Goal: Information Seeking & Learning: Learn about a topic

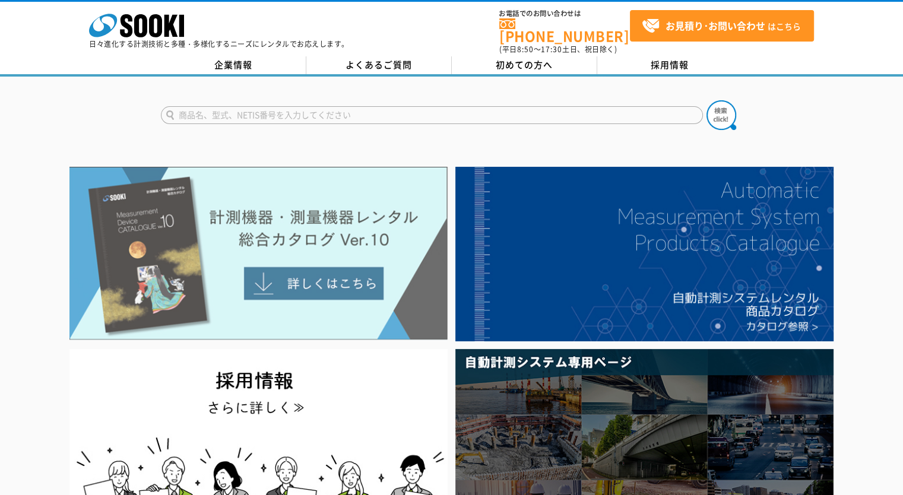
click at [300, 198] on img at bounding box center [258, 253] width 378 height 173
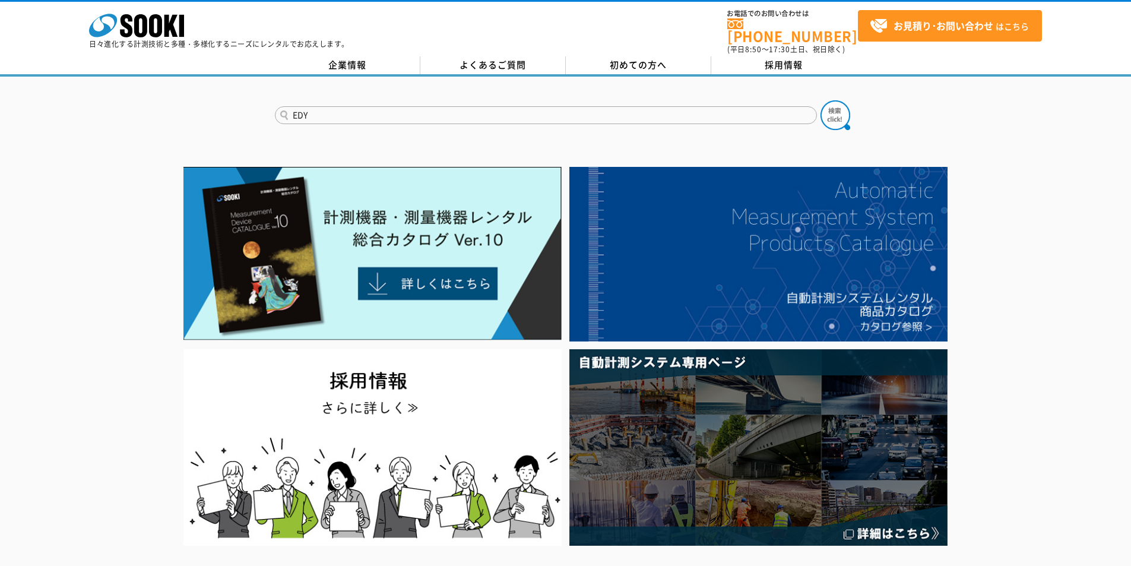
type input "EDY"
click at [821, 100] on button at bounding box center [836, 115] width 30 height 30
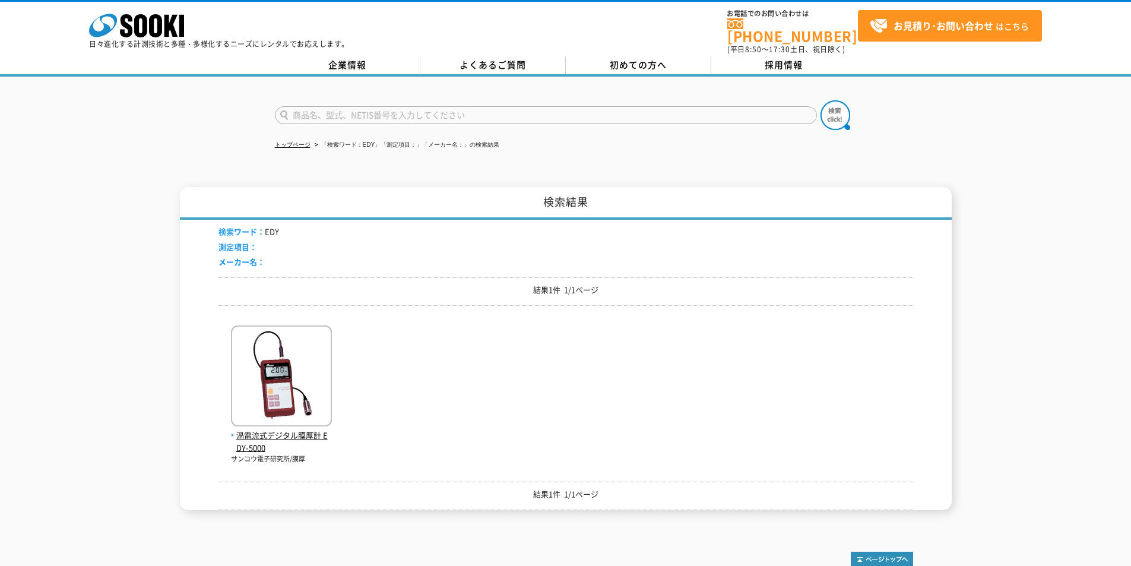
click at [564, 112] on input "text" at bounding box center [546, 115] width 542 height 18
type input "水分"
click at [841, 116] on img at bounding box center [836, 115] width 30 height 30
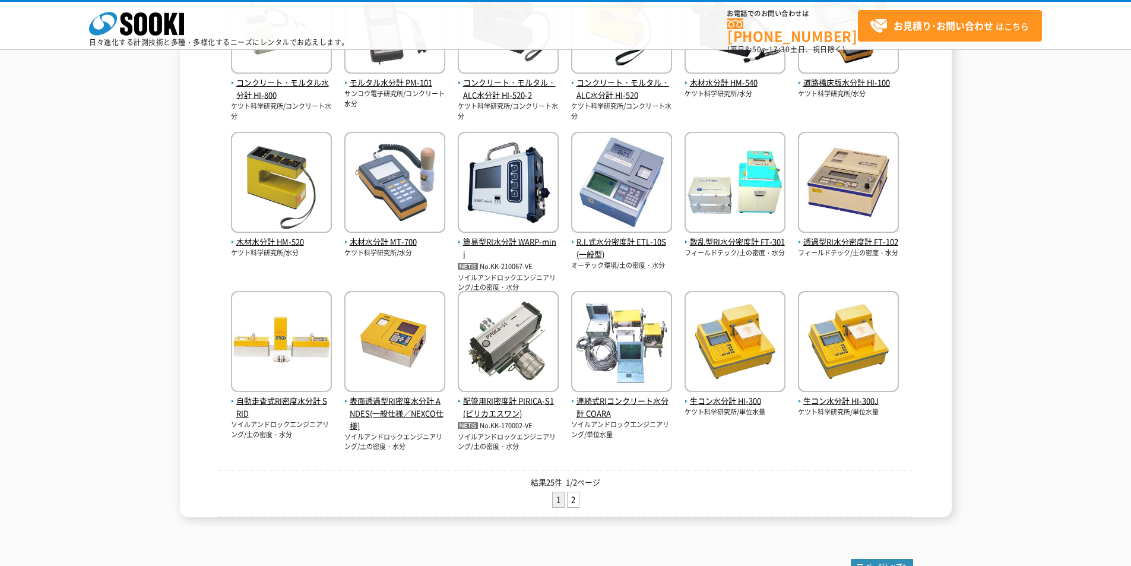
scroll to position [159, 0]
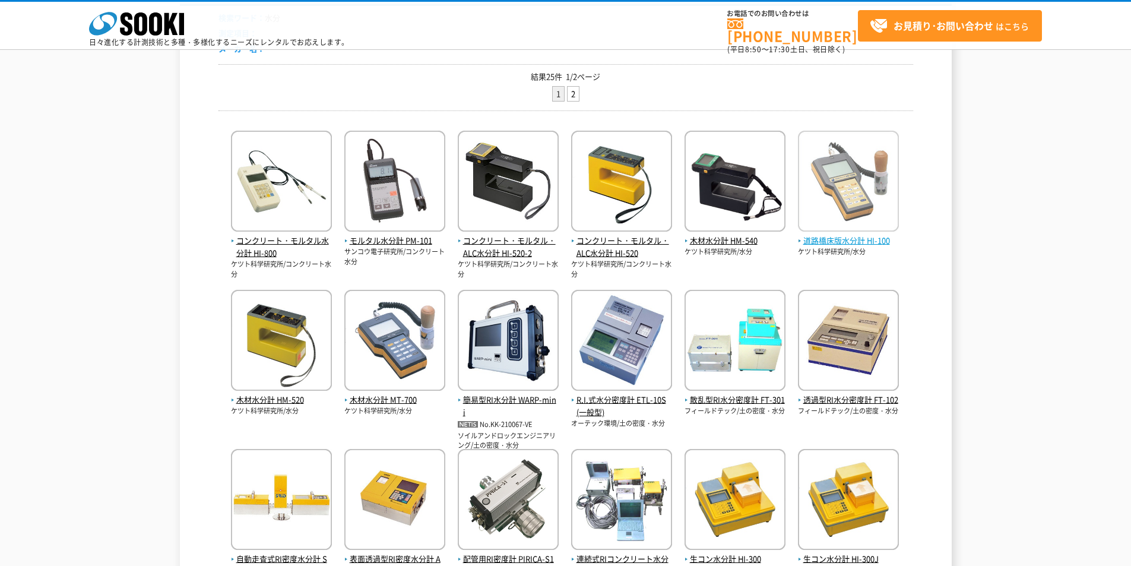
click at [853, 228] on img at bounding box center [848, 183] width 101 height 104
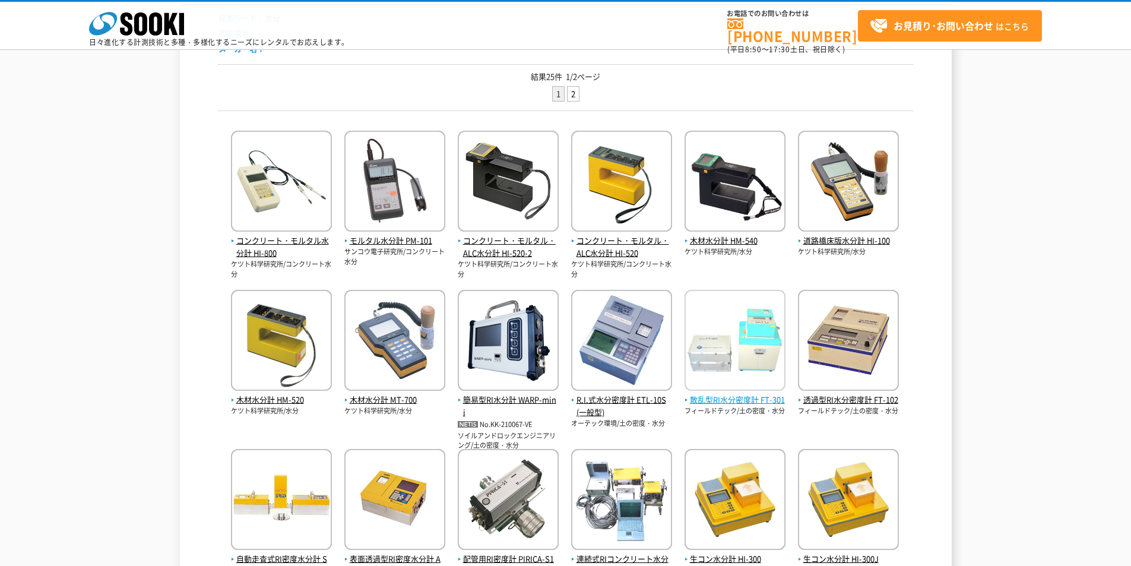
scroll to position [443, 0]
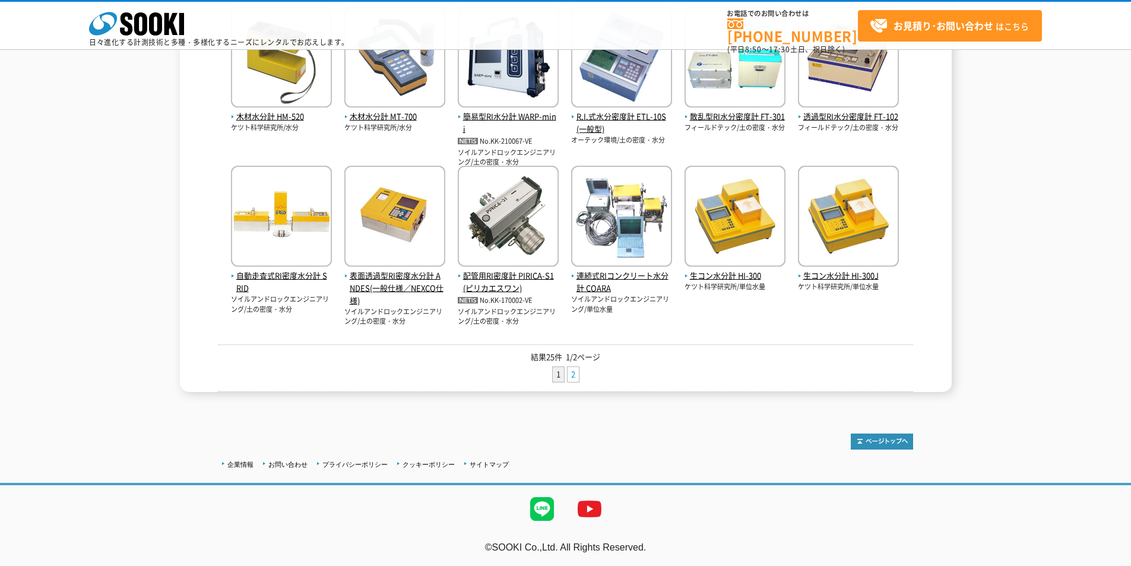
click at [578, 371] on link "2" at bounding box center [573, 374] width 11 height 15
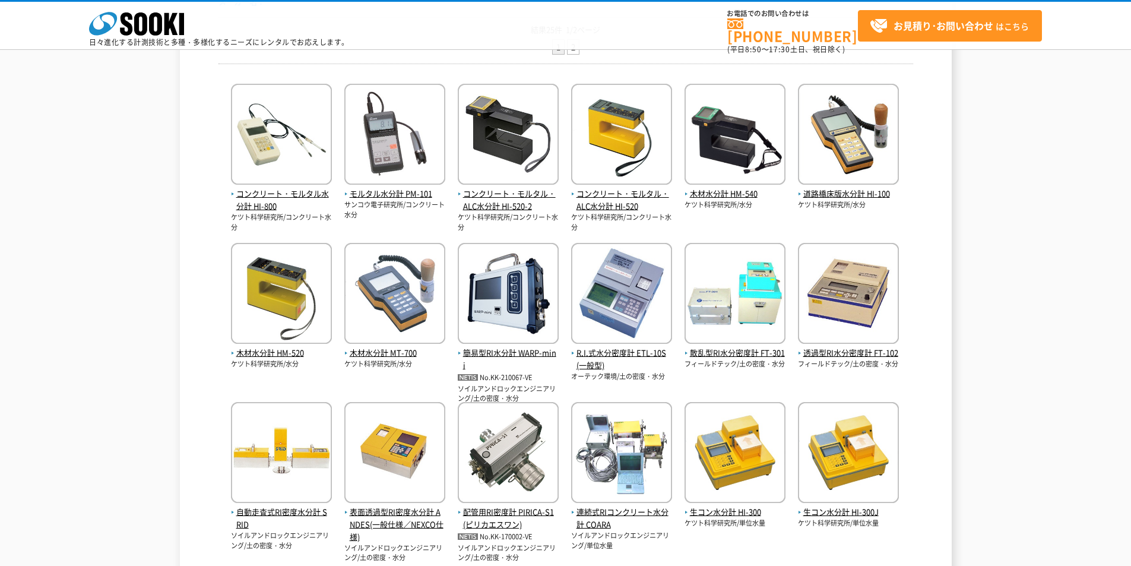
scroll to position [127, 0]
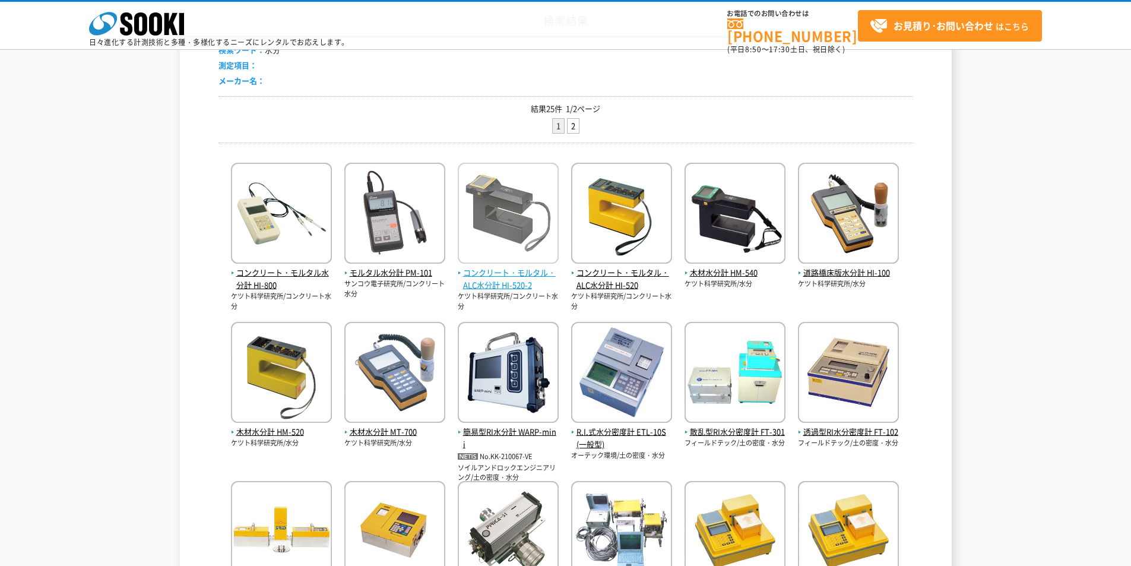
click at [492, 278] on span "コンクリート・モルタル・ALC水分計 HI-520-2" at bounding box center [508, 279] width 101 height 25
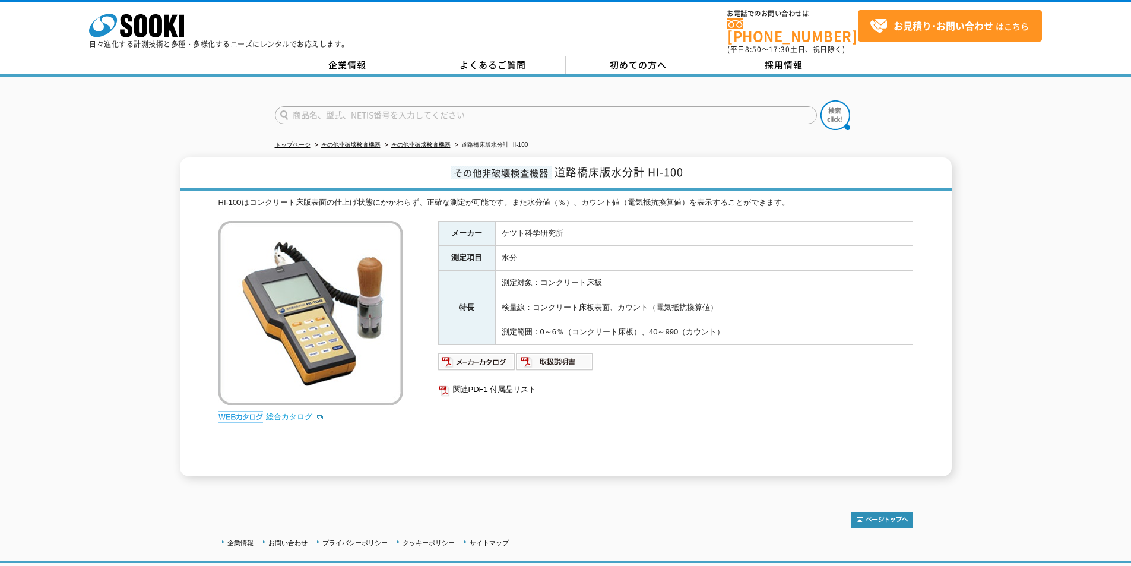
click at [290, 412] on link "総合カタログ" at bounding box center [295, 416] width 58 height 9
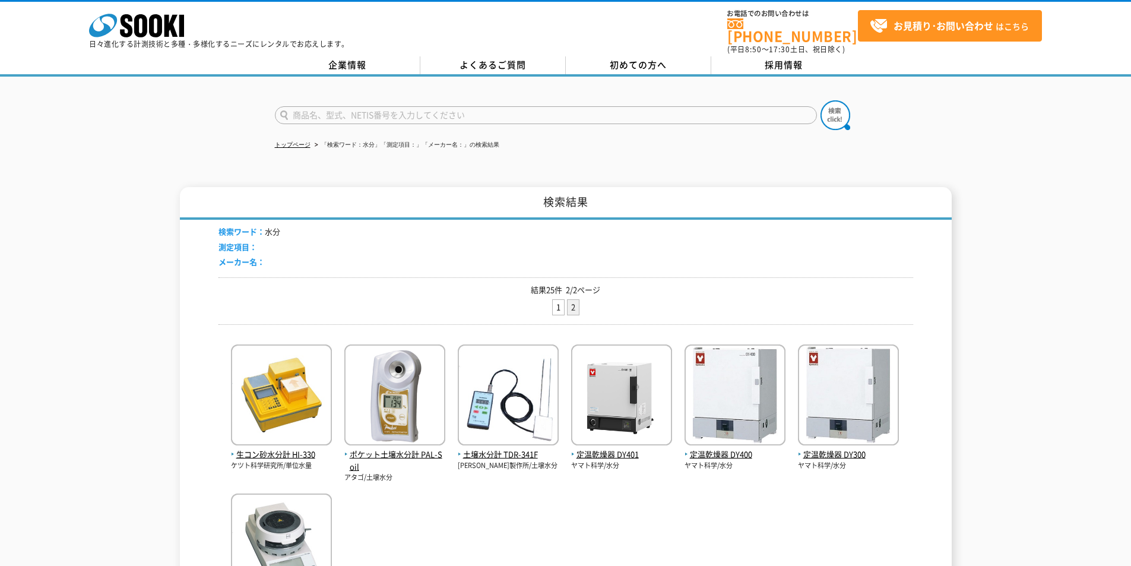
drag, startPoint x: 599, startPoint y: 523, endPoint x: 599, endPoint y: 516, distance: 7.7
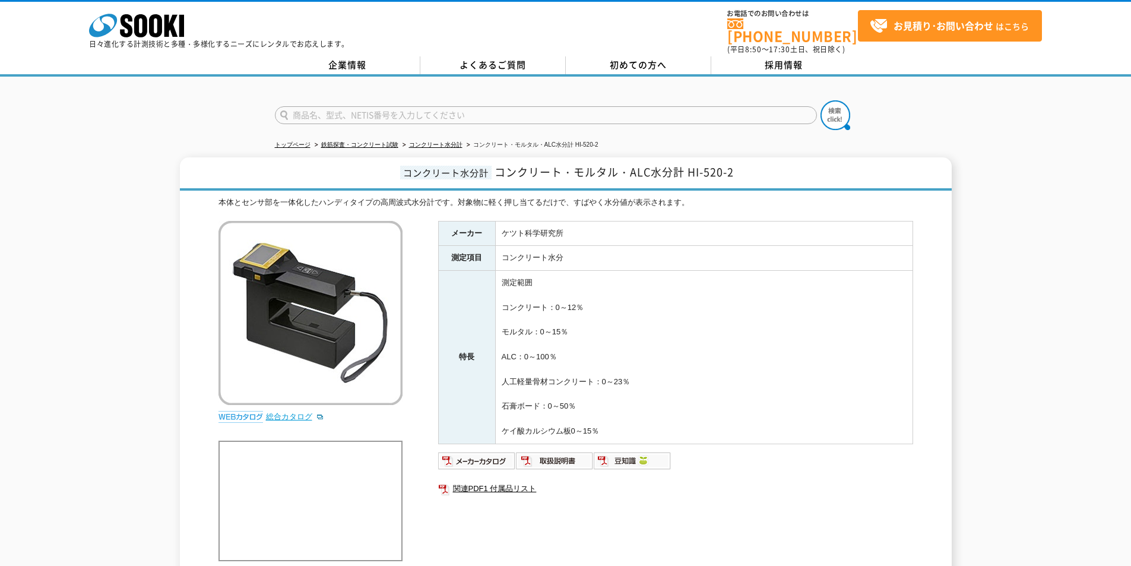
click at [299, 412] on link "総合カタログ" at bounding box center [295, 416] width 58 height 9
